Goal: Transaction & Acquisition: Download file/media

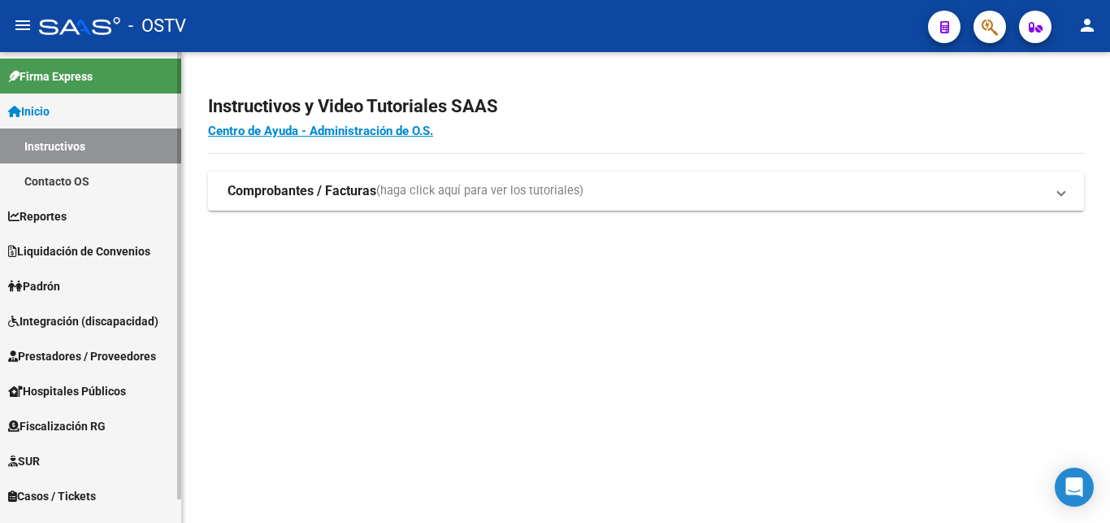
scroll to position [25, 0]
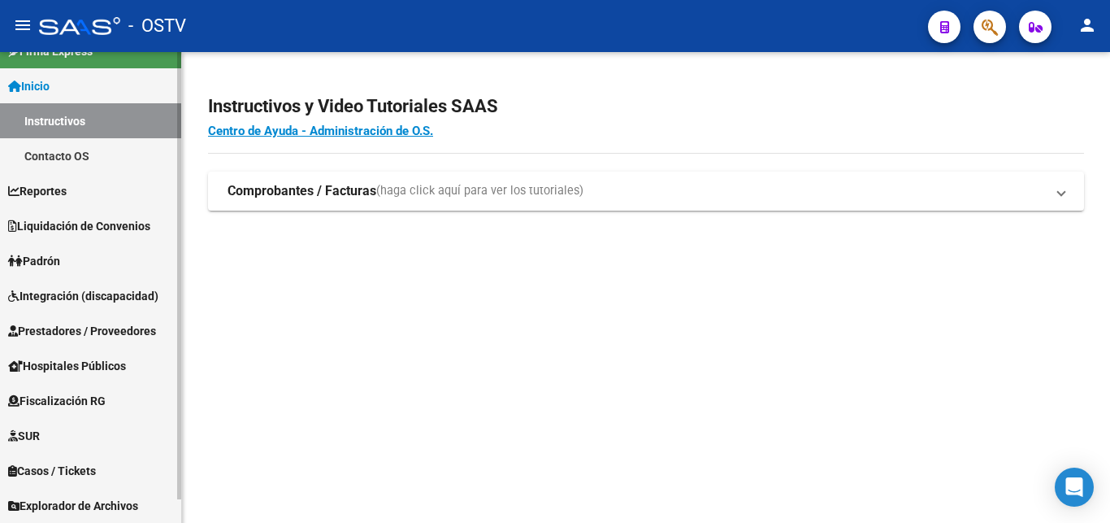
click at [85, 330] on span "Prestadores / Proveedores" at bounding box center [82, 331] width 148 height 18
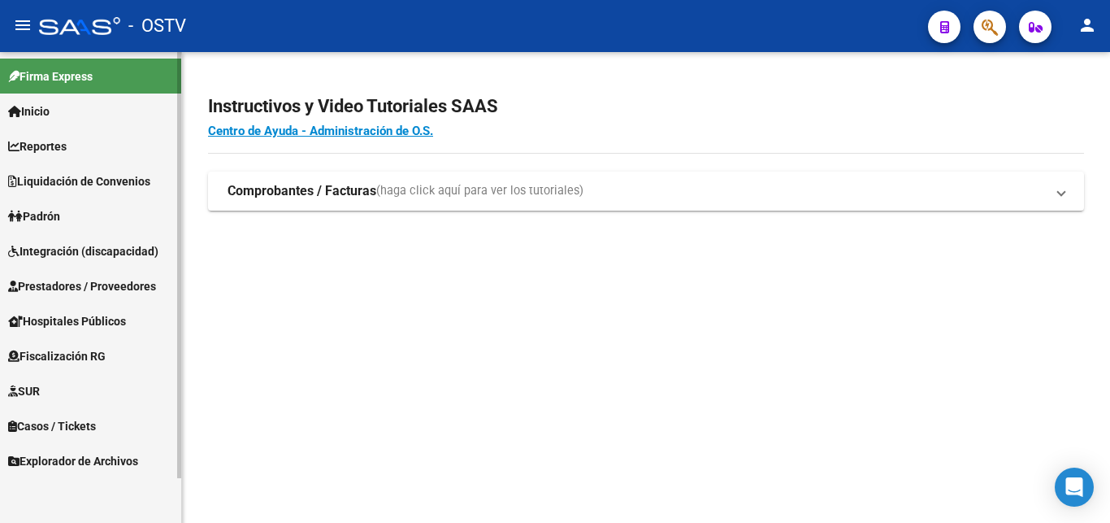
scroll to position [0, 0]
click at [403, 201] on mat-expansion-panel-header "Comprobantes / Facturas (haga click aquí para ver los tutoriales)" at bounding box center [646, 190] width 876 height 39
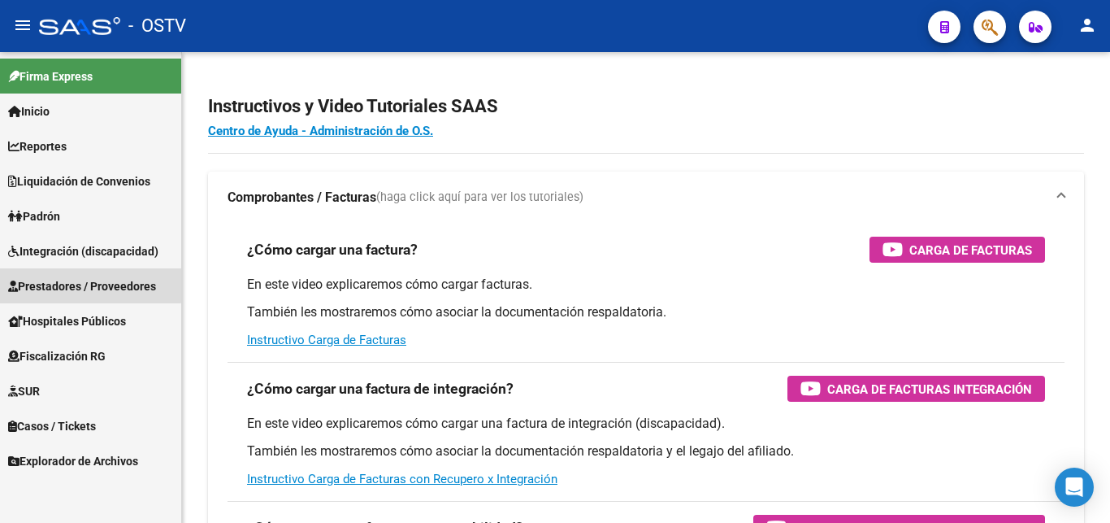
click at [73, 284] on span "Prestadores / Proveedores" at bounding box center [82, 286] width 148 height 18
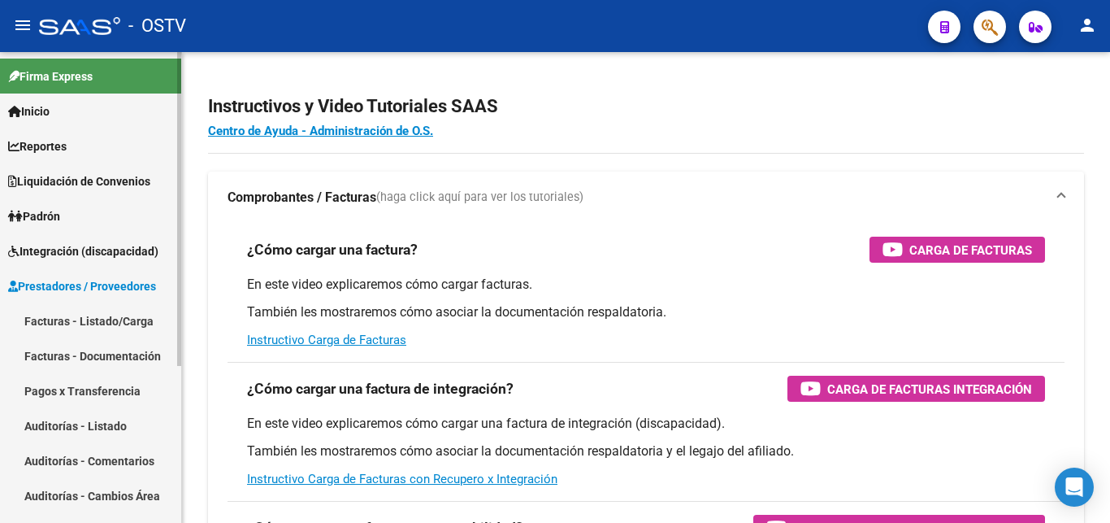
click at [86, 316] on link "Facturas - Listado/Carga" at bounding box center [90, 320] width 181 height 35
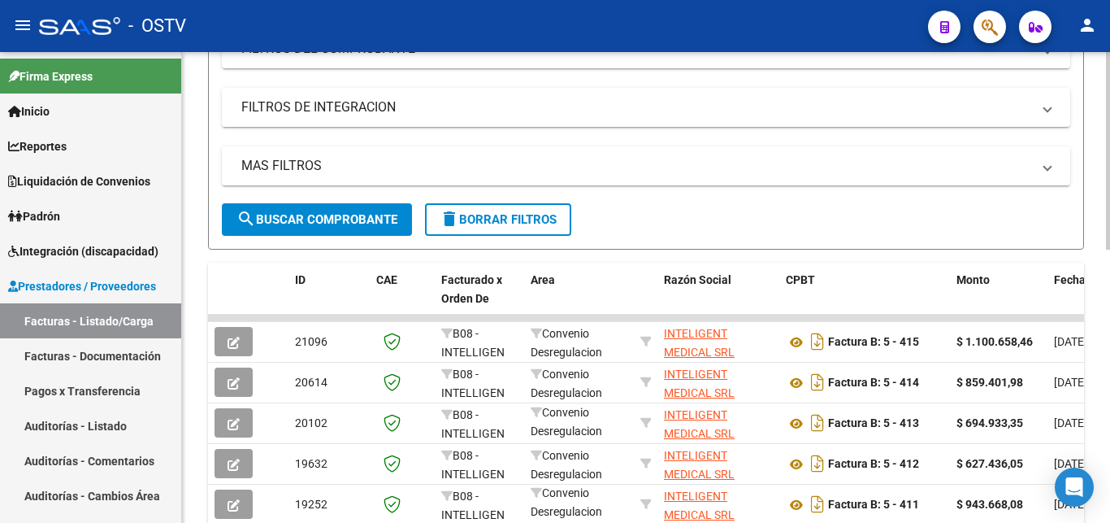
scroll to position [21, 0]
click at [1109, 442] on div at bounding box center [1108, 287] width 4 height 471
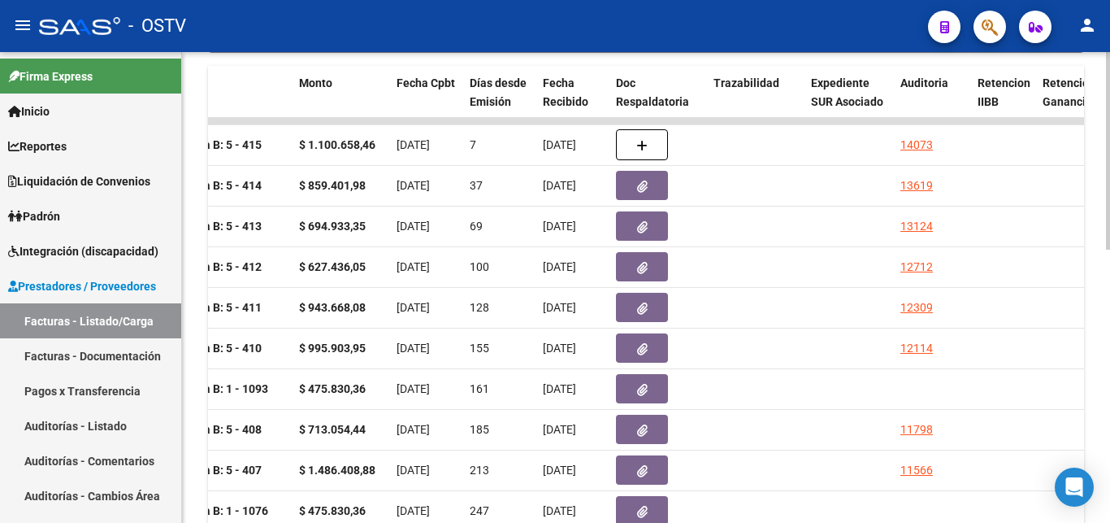
scroll to position [491, 0]
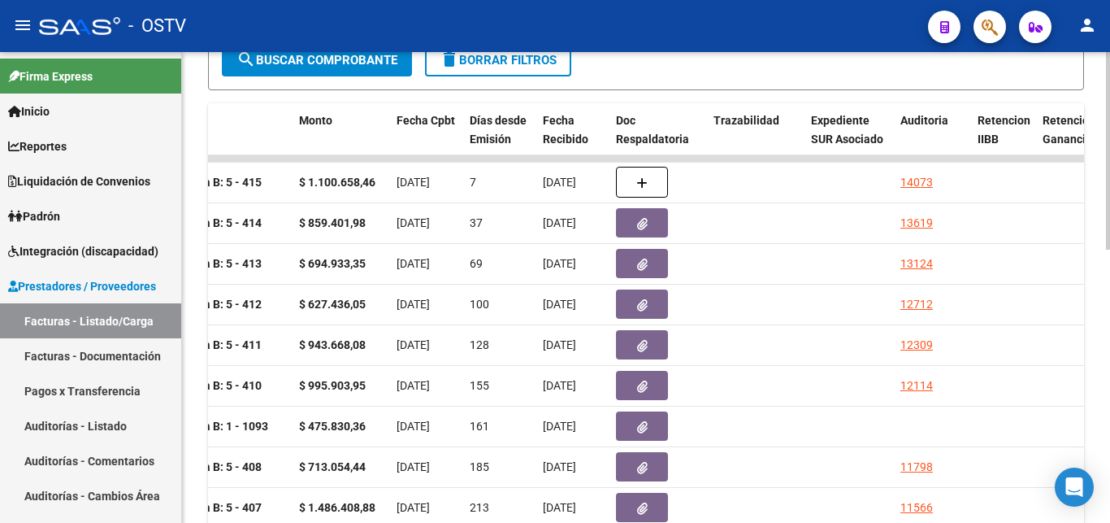
click at [1109, 249] on div at bounding box center [1108, 150] width 4 height 197
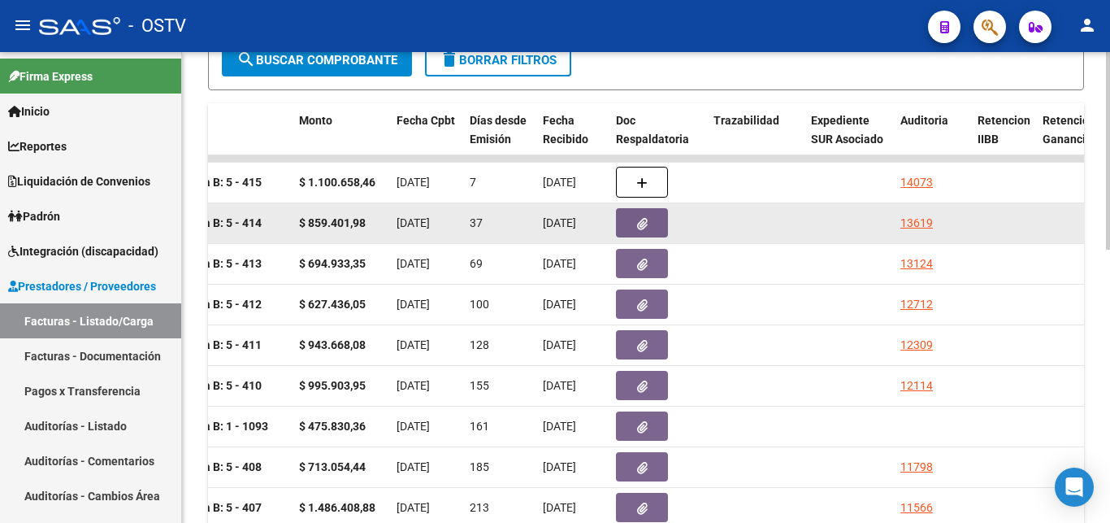
click at [640, 217] on span "button" at bounding box center [642, 222] width 11 height 15
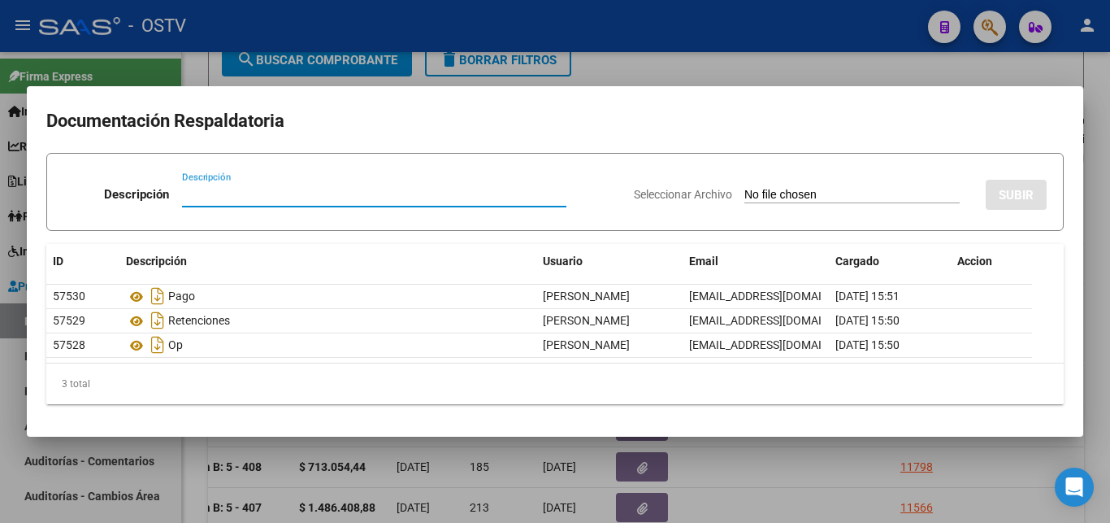
click at [671, 71] on div at bounding box center [555, 261] width 1110 height 523
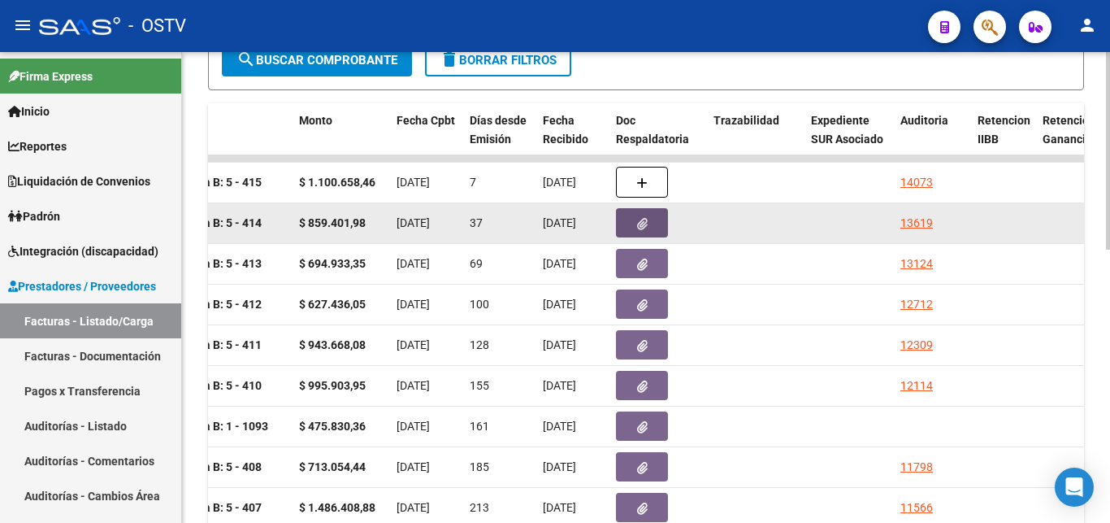
click at [643, 228] on icon "button" at bounding box center [642, 224] width 11 height 12
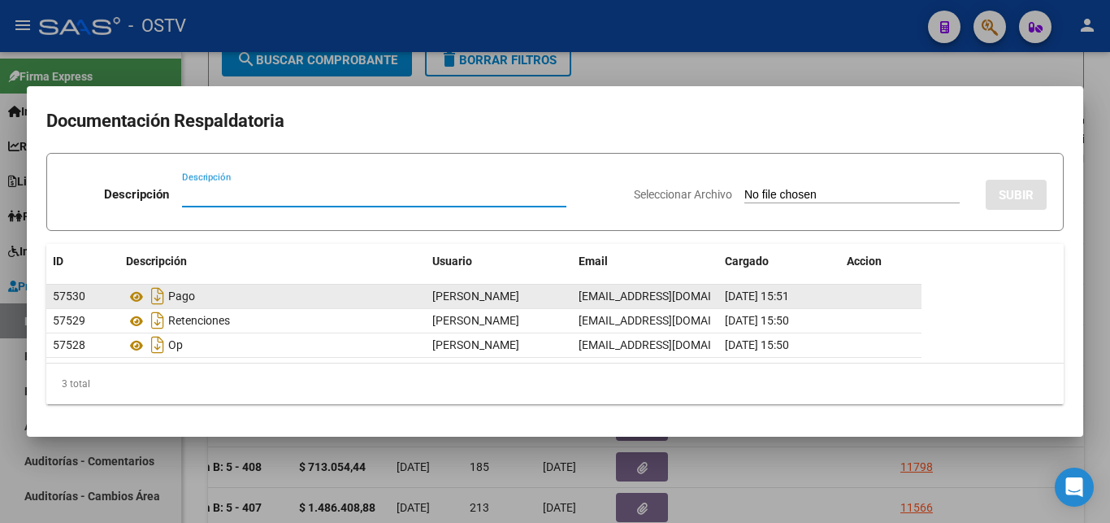
click at [176, 296] on div "Pago" at bounding box center [272, 296] width 293 height 26
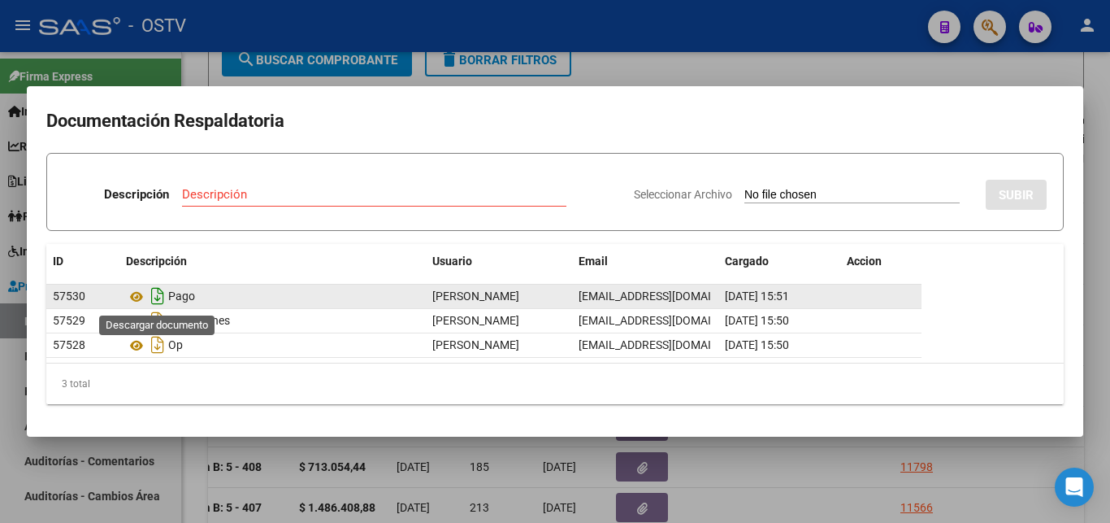
click at [154, 297] on icon "Descargar documento" at bounding box center [157, 296] width 21 height 26
